Goal: Task Accomplishment & Management: Complete application form

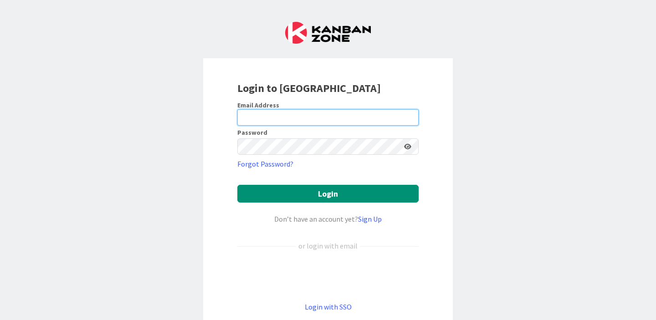
click at [263, 117] on input "email" at bounding box center [327, 117] width 181 height 16
type input "[PERSON_NAME][EMAIL_ADDRESS][PERSON_NAME][DOMAIN_NAME]"
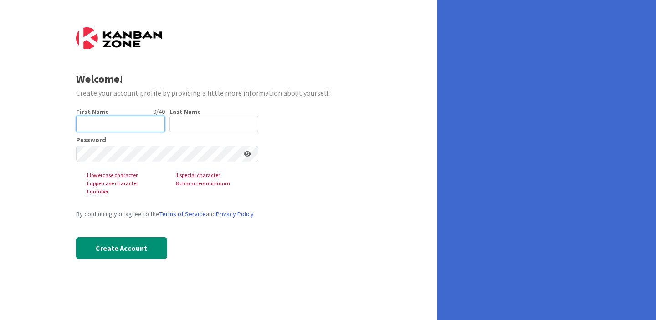
click at [144, 127] on input "text" at bounding box center [120, 124] width 89 height 16
type input "[PERSON_NAME]"
click at [209, 129] on input "text" at bounding box center [213, 124] width 89 height 16
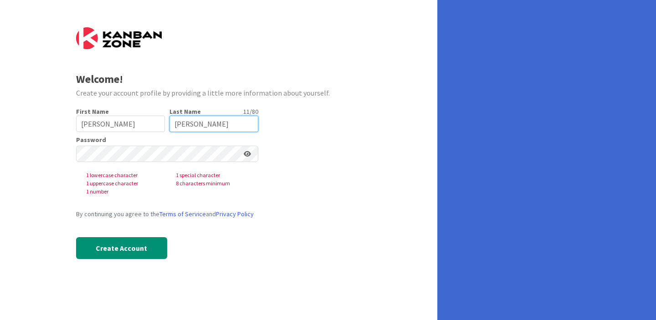
type input "[PERSON_NAME]"
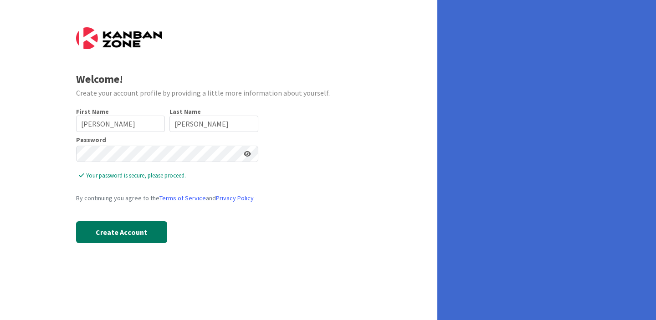
click at [143, 231] on button "Create Account" at bounding box center [121, 232] width 91 height 22
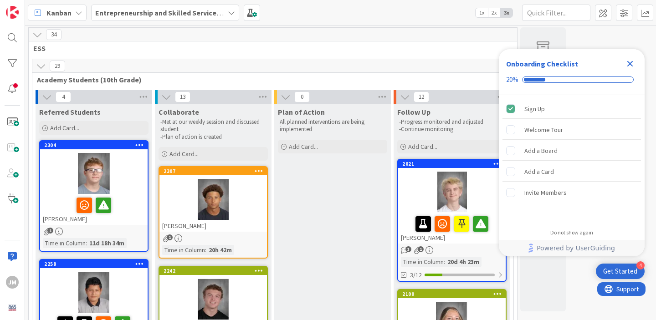
click at [631, 62] on icon "Close Checklist" at bounding box center [630, 64] width 6 height 6
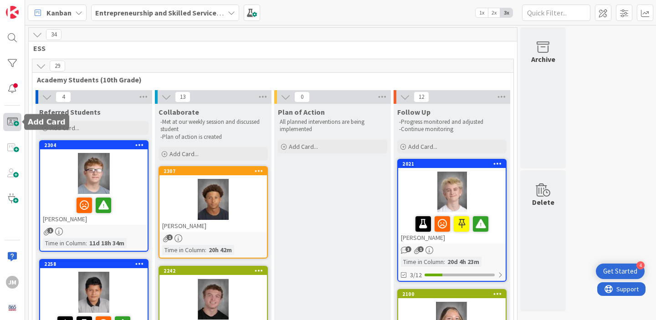
click at [11, 122] on span at bounding box center [12, 122] width 18 height 18
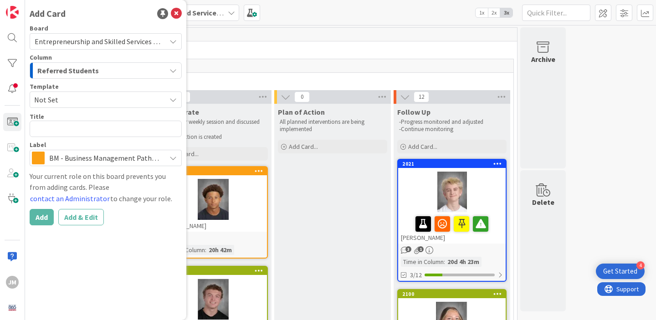
click at [115, 72] on div "Referred Students" at bounding box center [100, 70] width 131 height 15
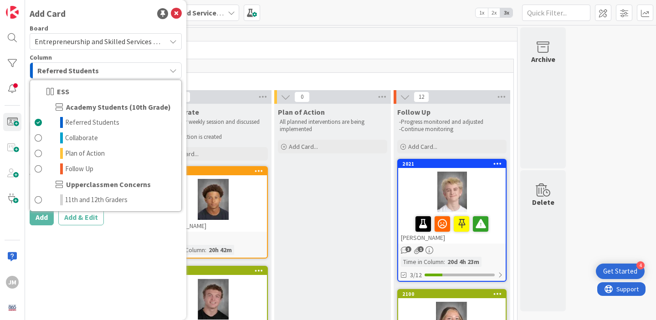
click at [115, 72] on div "Referred Students" at bounding box center [100, 70] width 131 height 15
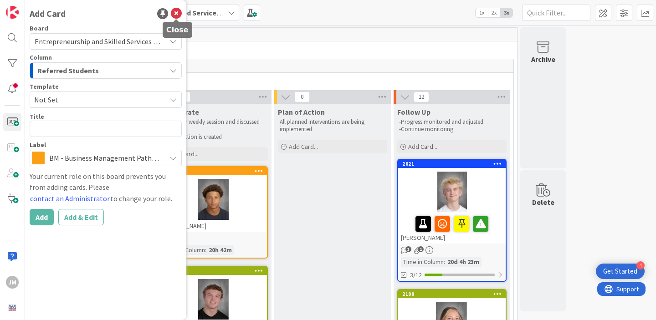
click at [177, 11] on icon at bounding box center [176, 13] width 11 height 11
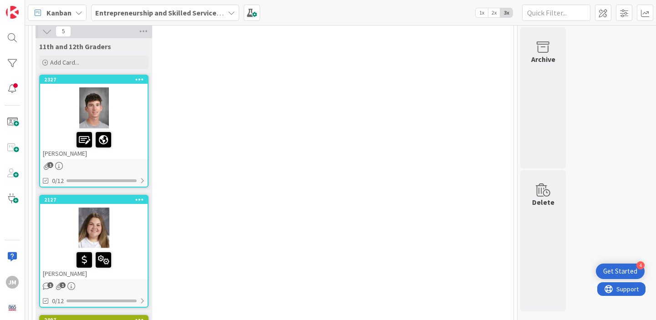
scroll to position [1499, 0]
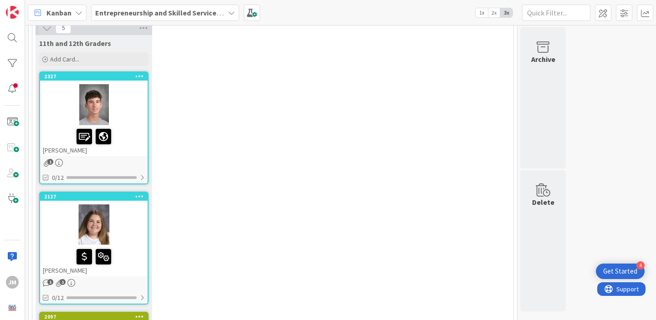
click at [136, 120] on div at bounding box center [93, 104] width 107 height 41
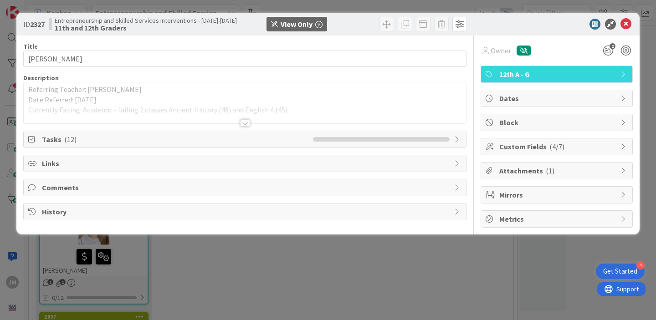
click at [62, 192] on span "Comments" at bounding box center [245, 187] width 407 height 11
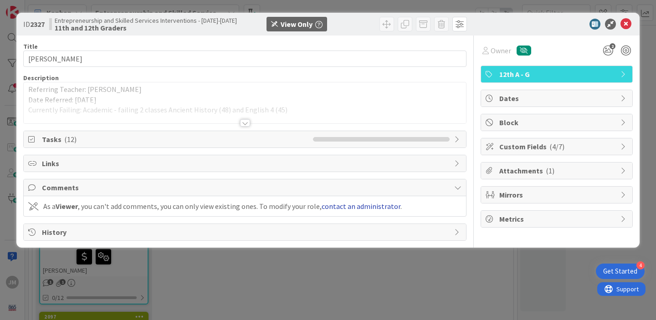
click at [336, 205] on link "contact an administrator" at bounding box center [360, 206] width 79 height 9
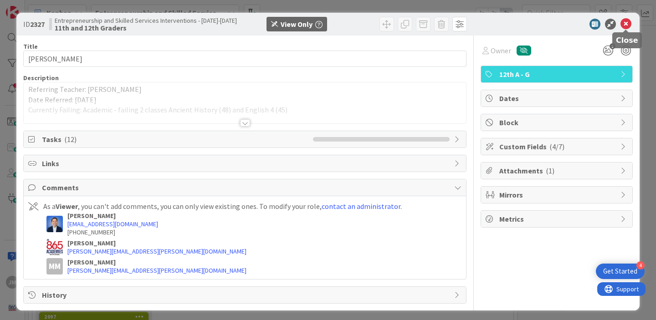
click at [626, 21] on icon at bounding box center [625, 24] width 11 height 11
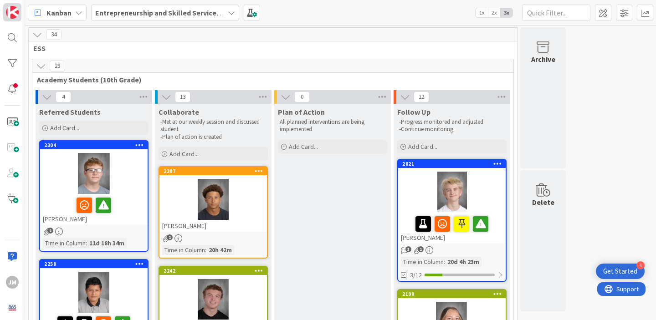
click at [13, 14] on img at bounding box center [12, 12] width 13 height 13
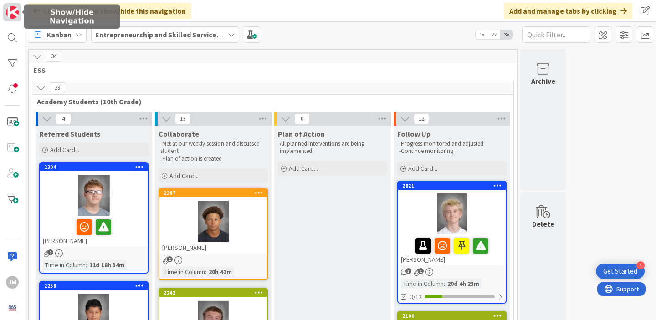
click at [13, 14] on img at bounding box center [12, 12] width 13 height 13
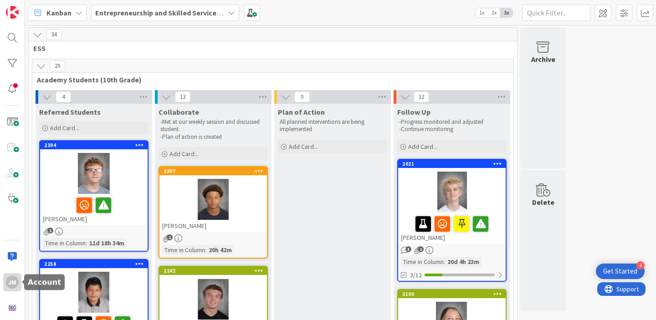
click at [9, 284] on div "JM" at bounding box center [12, 282] width 13 height 13
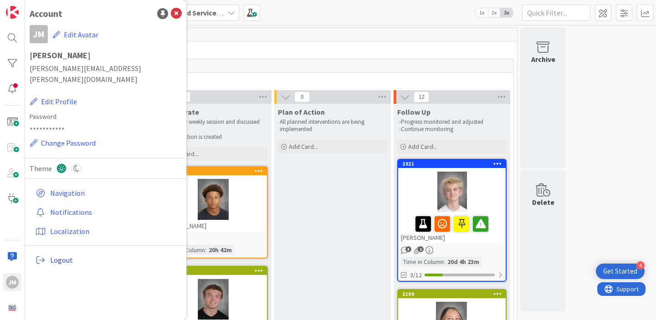
click at [70, 255] on span "Logout" at bounding box center [114, 260] width 128 height 11
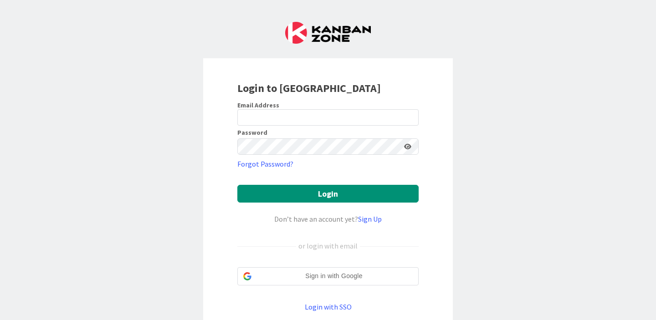
type input "[PERSON_NAME]"
